Goal: Information Seeking & Learning: Learn about a topic

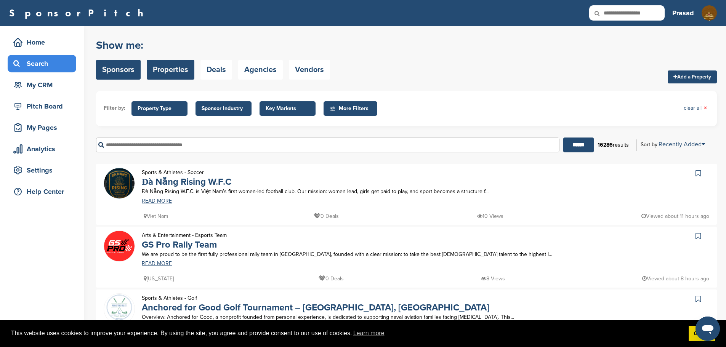
click at [124, 71] on link "Sponsors" at bounding box center [118, 70] width 45 height 20
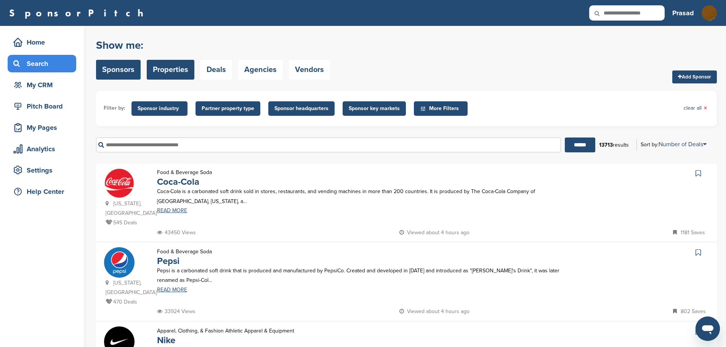
click at [177, 70] on link "Properties" at bounding box center [171, 70] width 48 height 20
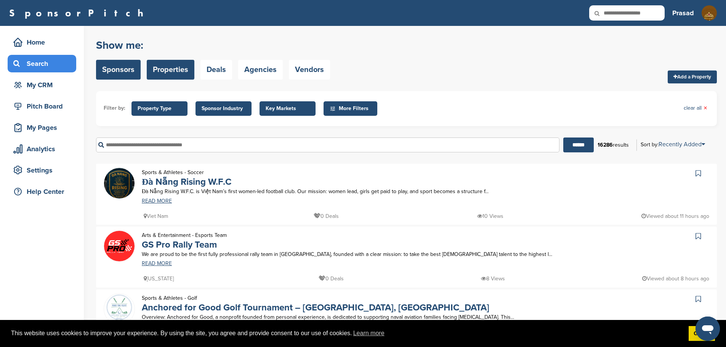
click at [132, 72] on link "Sponsors" at bounding box center [118, 70] width 45 height 20
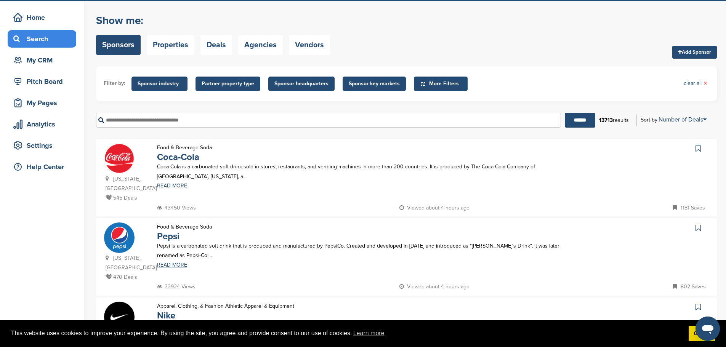
scroll to position [38, 0]
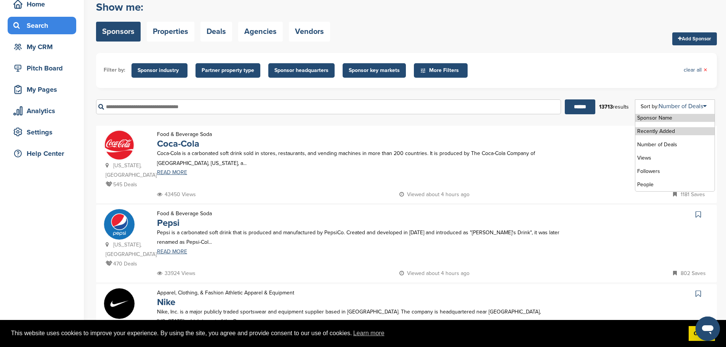
click at [678, 130] on li "Recently Added" at bounding box center [675, 131] width 79 height 8
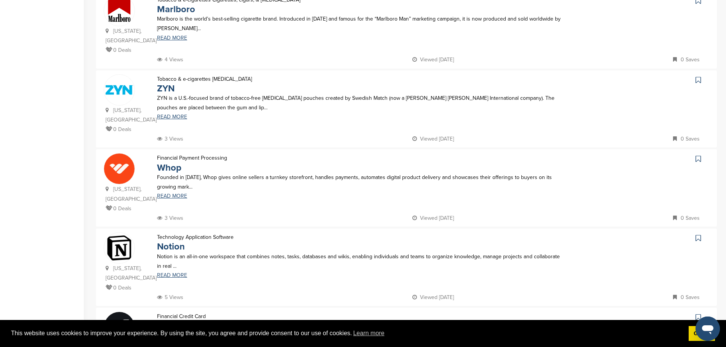
scroll to position [267, 0]
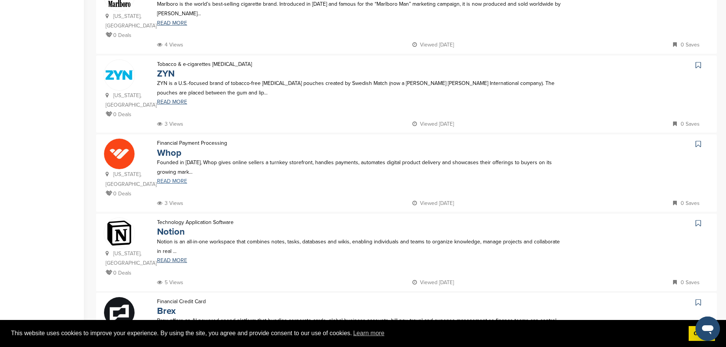
click at [172, 179] on link "READ MORE" at bounding box center [359, 181] width 405 height 5
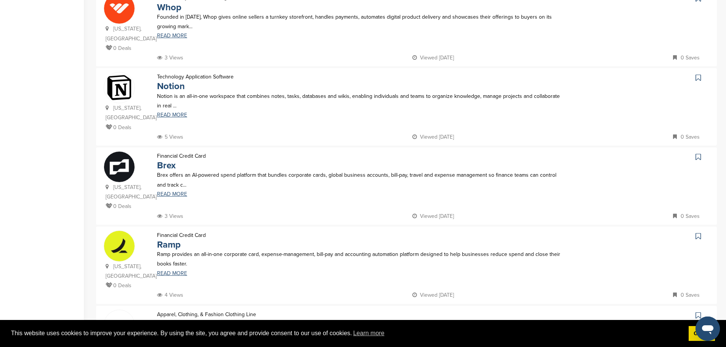
scroll to position [419, 0]
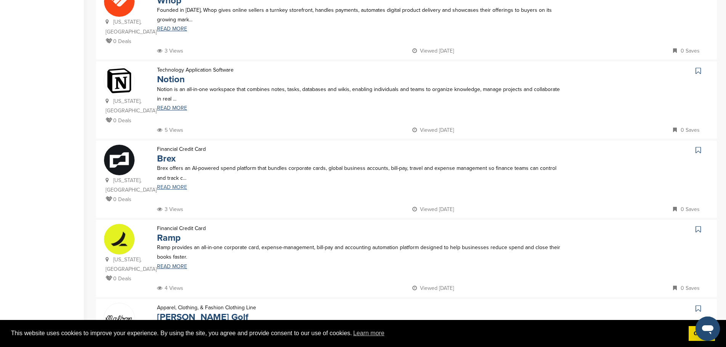
click at [169, 185] on link "READ MORE" at bounding box center [359, 187] width 405 height 5
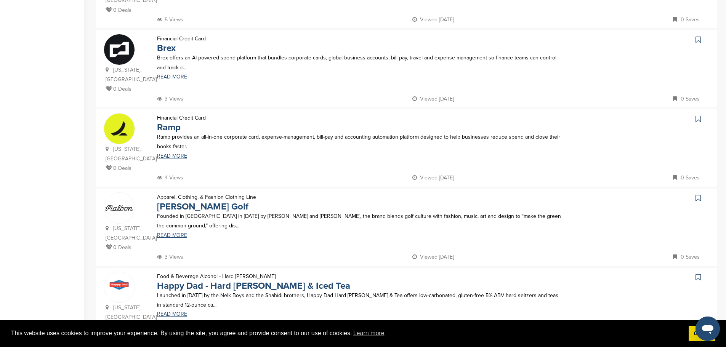
scroll to position [572, 0]
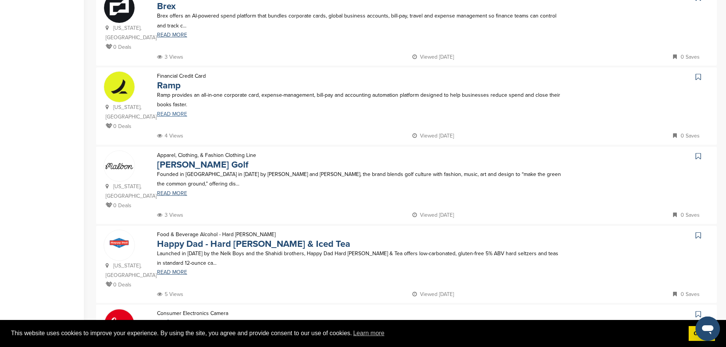
click at [172, 112] on link "READ MORE" at bounding box center [359, 114] width 405 height 5
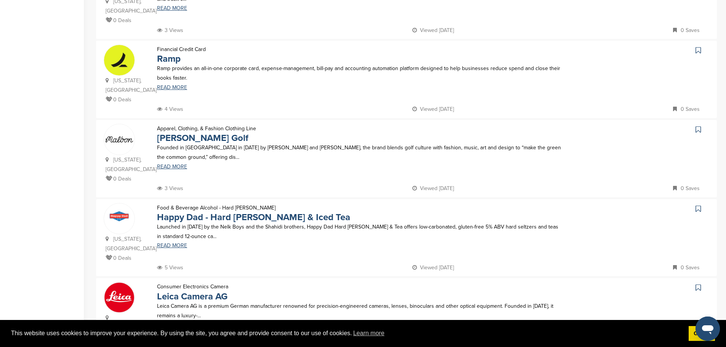
scroll to position [610, 0]
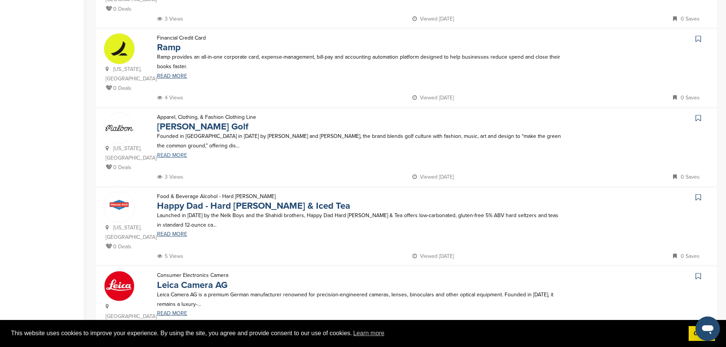
click at [162, 153] on link "READ MORE" at bounding box center [359, 155] width 405 height 5
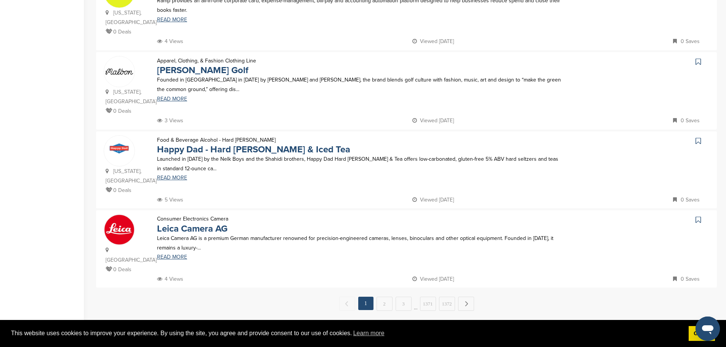
scroll to position [686, 0]
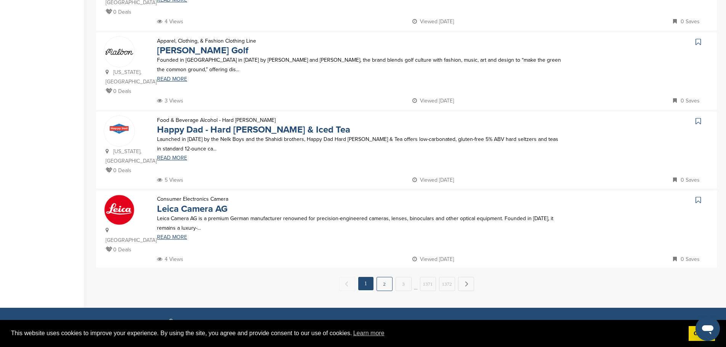
click at [391, 277] on link "2" at bounding box center [385, 284] width 16 height 14
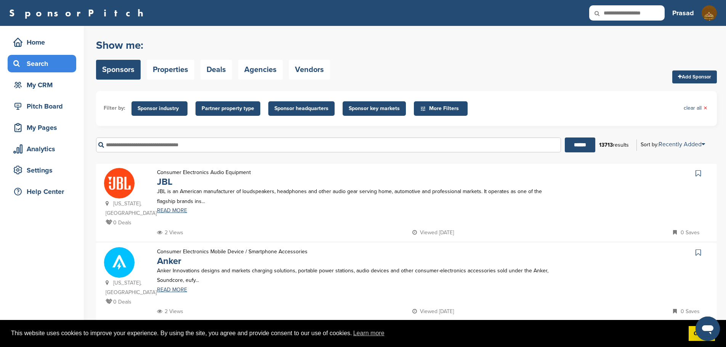
scroll to position [76, 0]
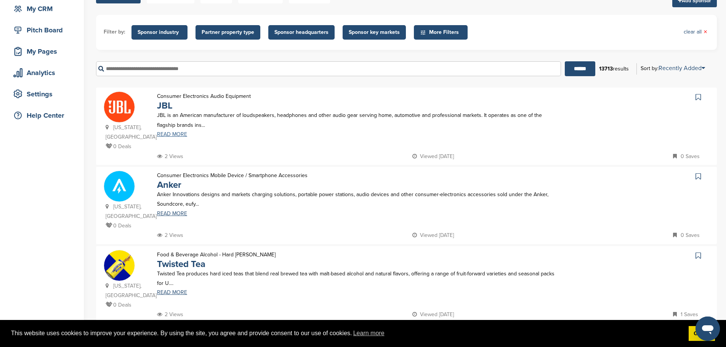
click at [181, 133] on link "READ MORE" at bounding box center [359, 134] width 405 height 5
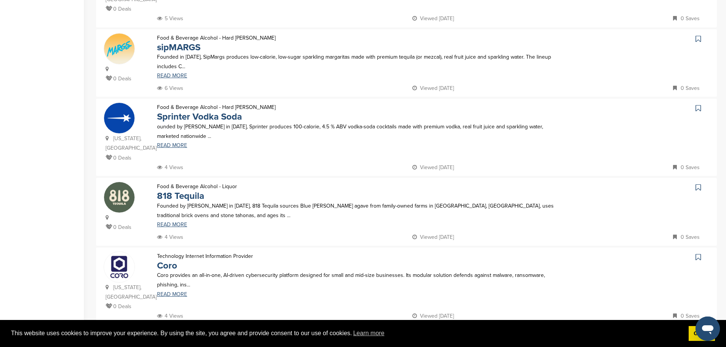
scroll to position [610, 0]
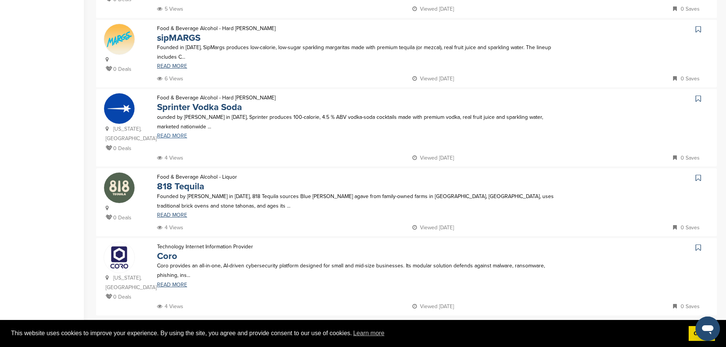
click at [175, 134] on link "READ MORE" at bounding box center [359, 135] width 405 height 5
click at [186, 187] on link "818 Tequila" at bounding box center [180, 186] width 47 height 11
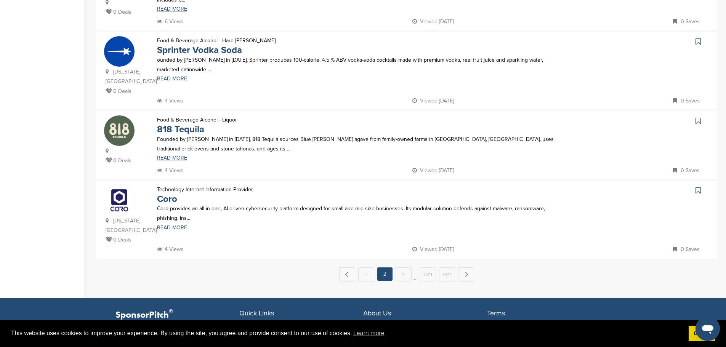
scroll to position [724, 0]
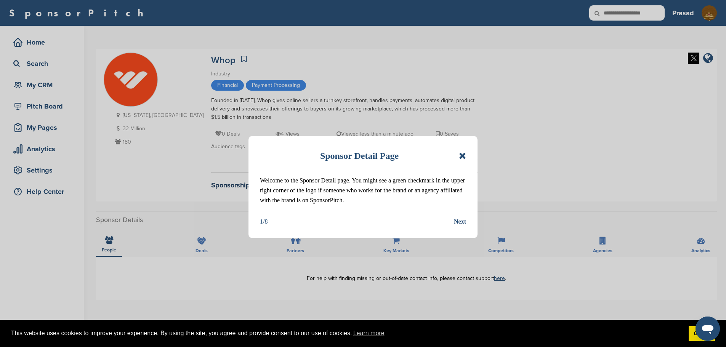
click at [463, 157] on icon at bounding box center [462, 155] width 7 height 9
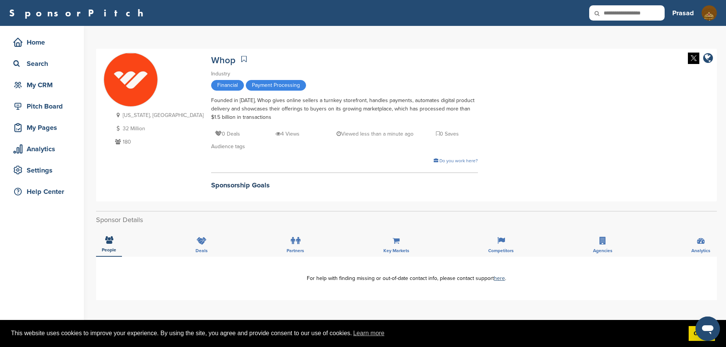
scroll to position [38, 0]
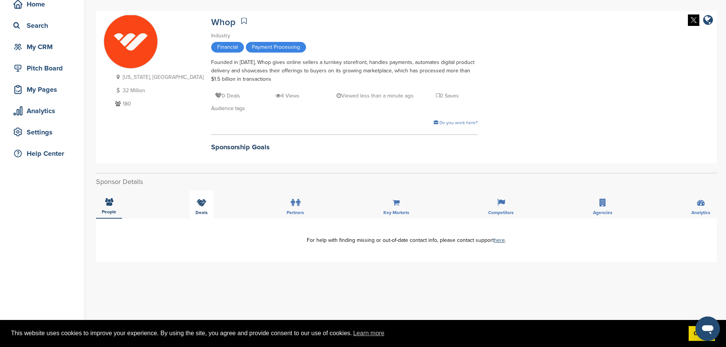
click at [202, 204] on icon at bounding box center [202, 203] width 10 height 8
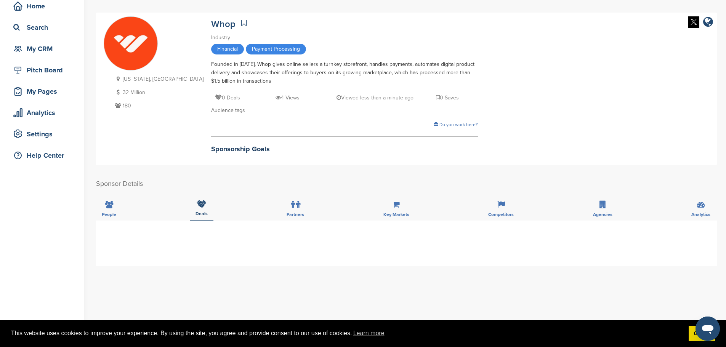
scroll to position [0, 0]
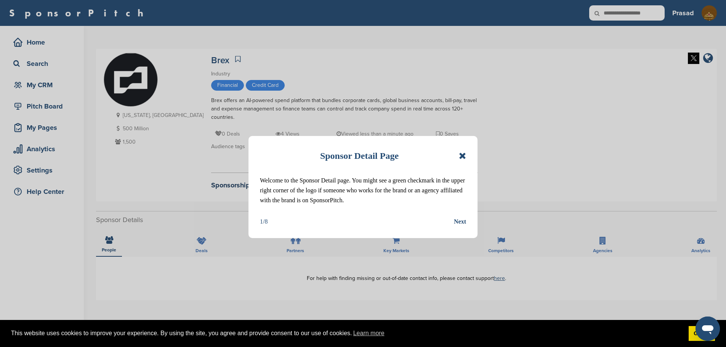
click at [462, 154] on icon at bounding box center [462, 155] width 7 height 9
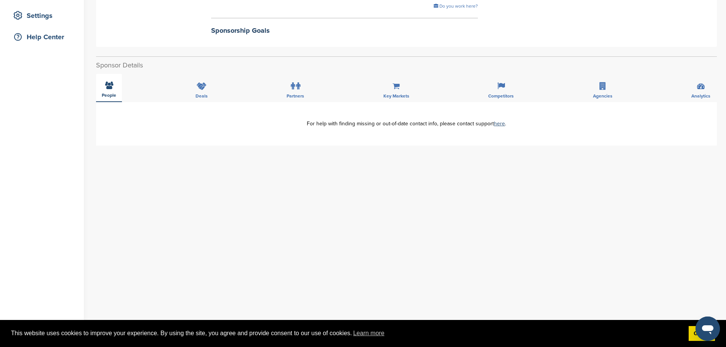
scroll to position [153, 0]
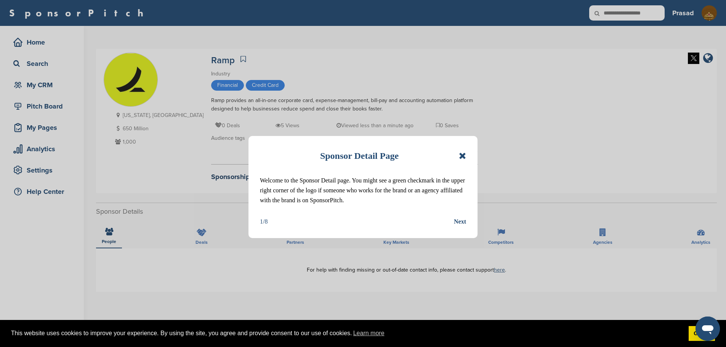
click at [457, 155] on div "Sponsor Detail Page" at bounding box center [363, 156] width 206 height 17
click at [458, 155] on div "Sponsor Detail Page" at bounding box center [363, 156] width 206 height 17
click at [467, 155] on div "Sponsor Detail Page Welcome to the Sponsor Detail page. You might see a green c…" at bounding box center [363, 187] width 229 height 102
click at [464, 155] on icon at bounding box center [462, 155] width 7 height 9
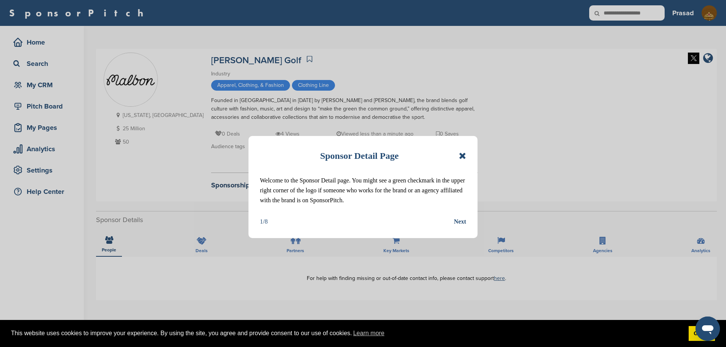
click at [458, 156] on div "Sponsor Detail Page" at bounding box center [363, 156] width 206 height 17
click at [461, 156] on icon at bounding box center [462, 155] width 7 height 9
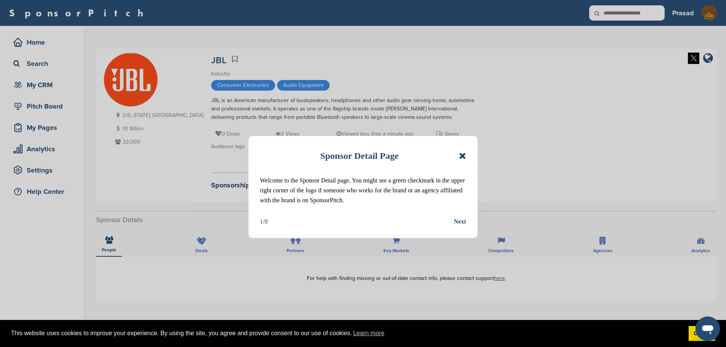
click at [461, 155] on icon at bounding box center [462, 155] width 7 height 9
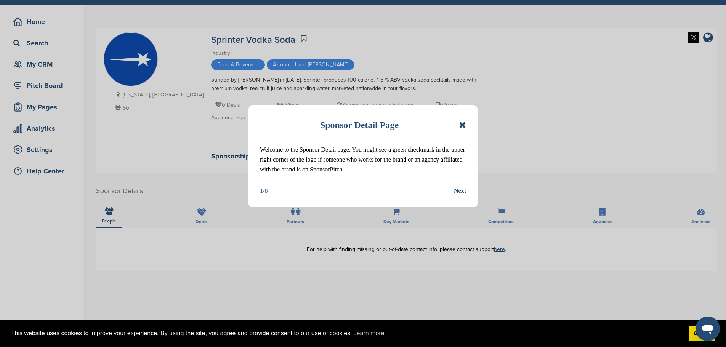
scroll to position [38, 0]
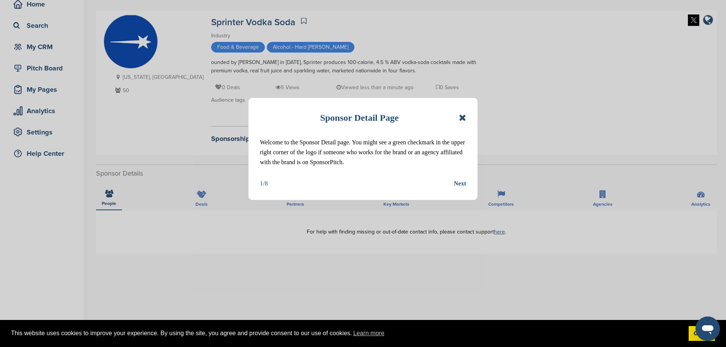
click at [464, 118] on icon at bounding box center [462, 117] width 7 height 9
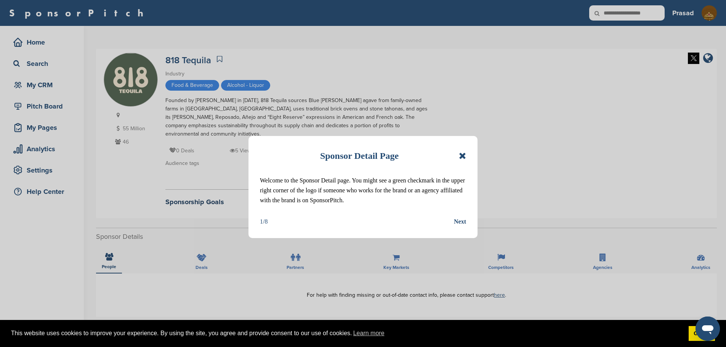
click at [462, 156] on icon at bounding box center [462, 155] width 7 height 9
